Goal: Book appointment/travel/reservation

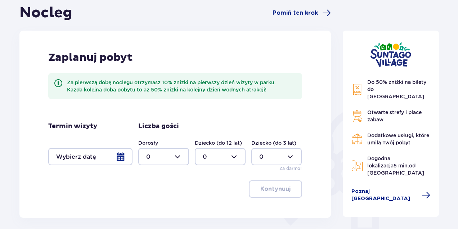
scroll to position [82, 0]
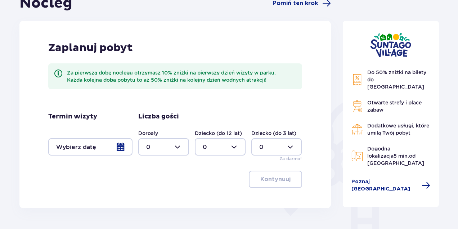
click at [120, 144] on div at bounding box center [90, 146] width 84 height 17
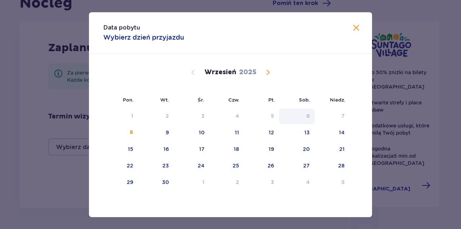
click at [313, 116] on div "6" at bounding box center [297, 116] width 36 height 16
click at [311, 133] on div "13" at bounding box center [297, 133] width 36 height 16
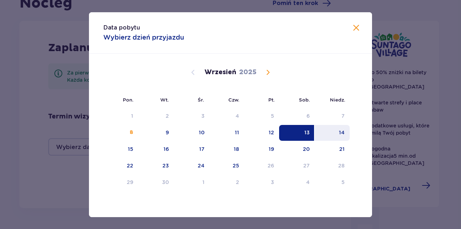
click at [334, 131] on div "14" at bounding box center [332, 133] width 35 height 16
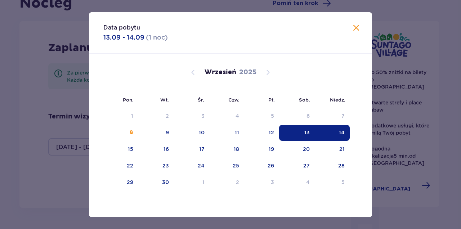
type input "[DATE] - [DATE]"
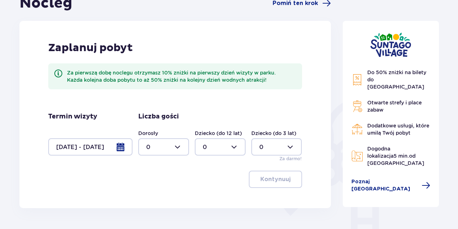
click at [176, 142] on div at bounding box center [163, 146] width 51 height 17
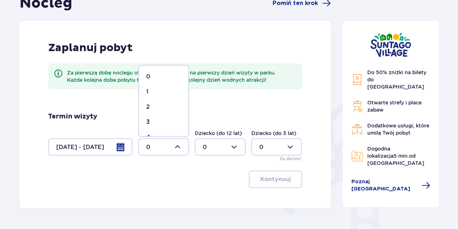
click at [157, 109] on div "2" at bounding box center [163, 107] width 35 height 8
type input "2"
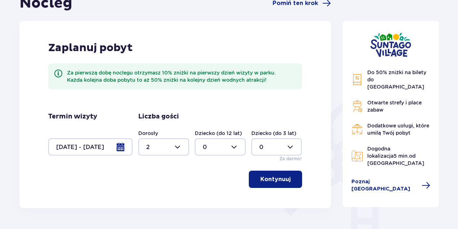
click at [224, 144] on div at bounding box center [220, 146] width 51 height 17
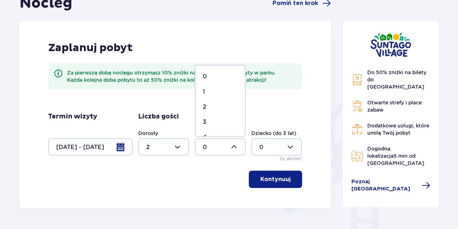
click at [212, 90] on div "1" at bounding box center [220, 92] width 35 height 8
type input "1"
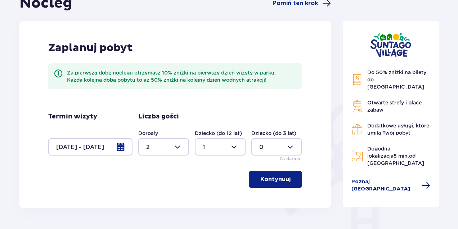
click at [284, 179] on p "Kontynuuj" at bounding box center [276, 179] width 30 height 8
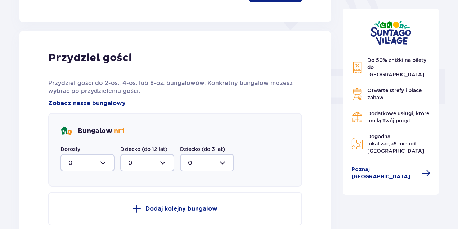
scroll to position [268, 0]
click at [104, 169] on div at bounding box center [88, 163] width 54 height 17
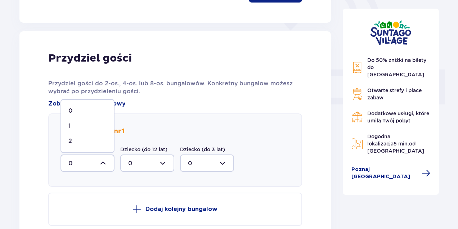
click at [80, 139] on div "2" at bounding box center [87, 141] width 38 height 8
type input "2"
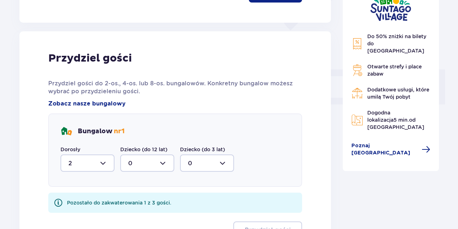
click at [166, 162] on div at bounding box center [147, 163] width 54 height 17
click at [131, 199] on div "1" at bounding box center [147, 200] width 38 height 8
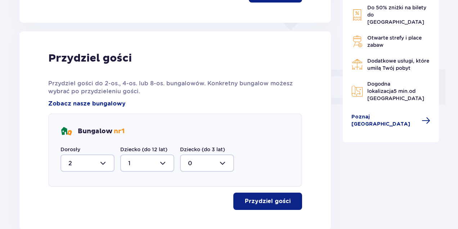
type input "1"
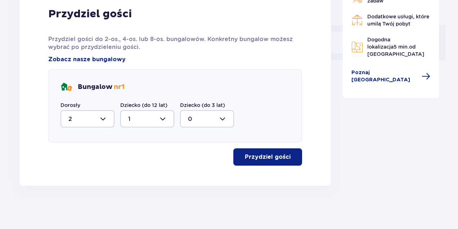
scroll to position [312, 0]
click at [266, 156] on p "Przydziel gości" at bounding box center [268, 157] width 46 height 8
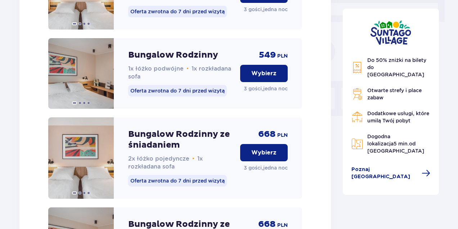
scroll to position [646, 0]
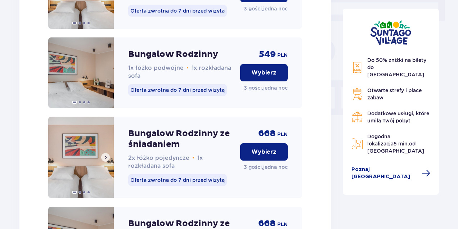
click at [108, 160] on span at bounding box center [106, 158] width 6 height 6
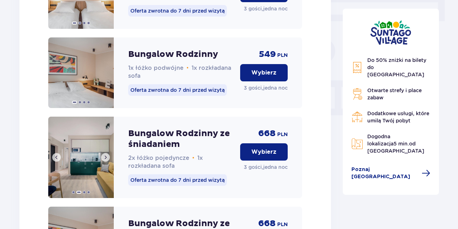
click at [108, 160] on span at bounding box center [106, 158] width 6 height 6
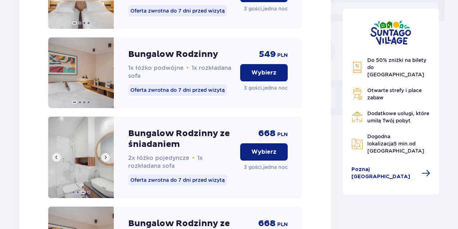
click at [108, 160] on span at bounding box center [106, 158] width 6 height 6
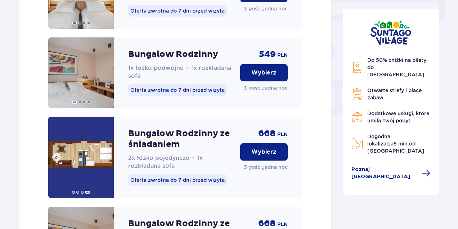
click at [67, 160] on img at bounding box center [81, 157] width 66 height 81
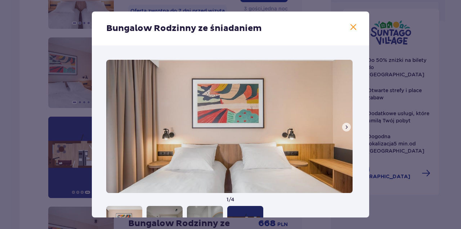
click at [344, 127] on span at bounding box center [347, 127] width 6 height 6
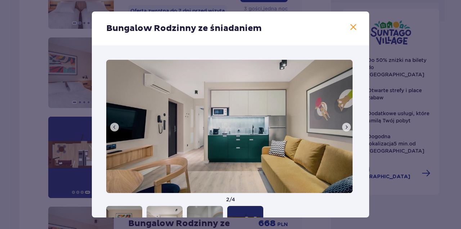
click at [344, 127] on span at bounding box center [347, 127] width 6 height 6
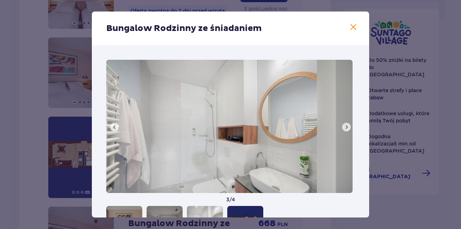
click at [344, 127] on span at bounding box center [347, 127] width 6 height 6
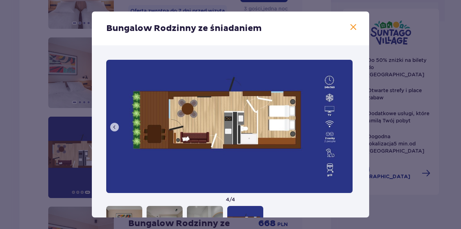
click at [352, 26] on span at bounding box center [353, 27] width 9 height 9
